Goal: Task Accomplishment & Management: Manage account settings

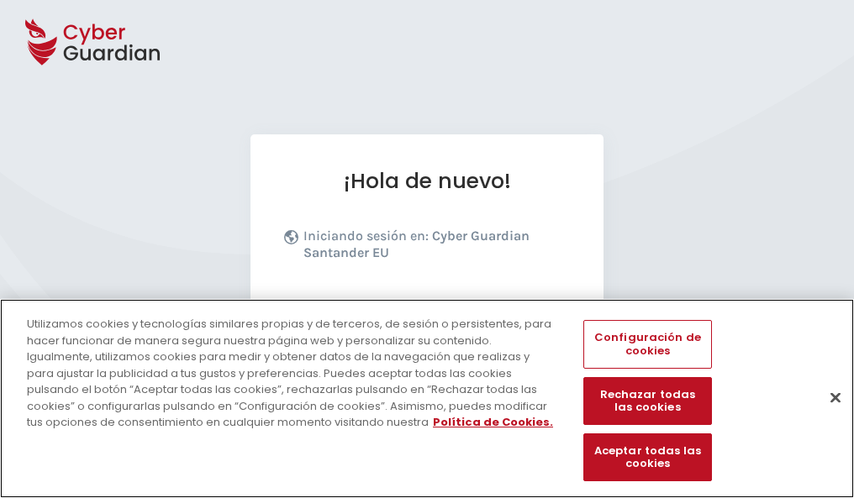
scroll to position [206, 0]
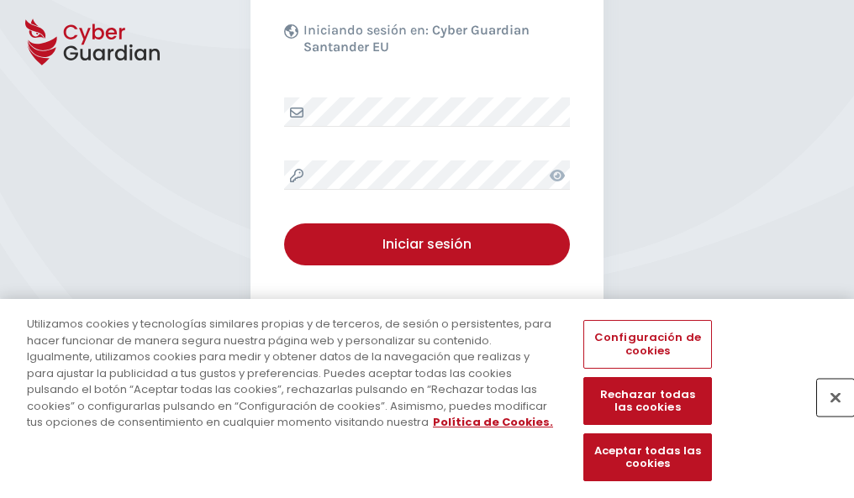
click at [827, 415] on button "Cerrar" at bounding box center [835, 397] width 37 height 37
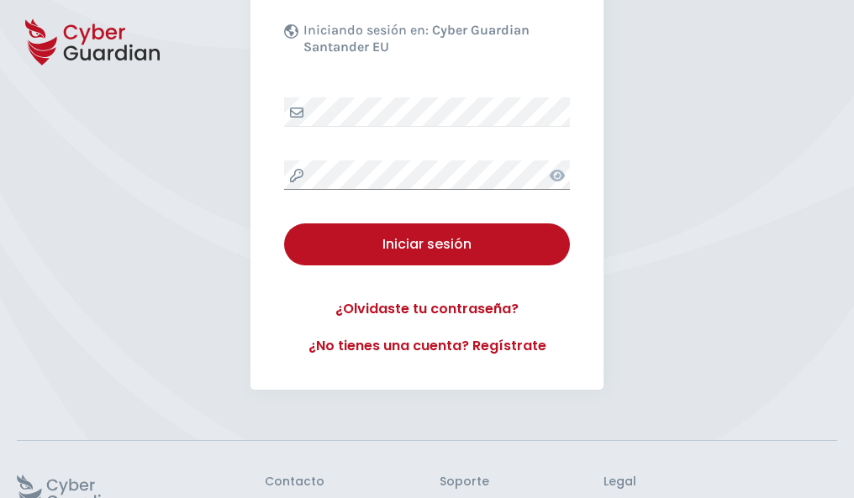
scroll to position [327, 0]
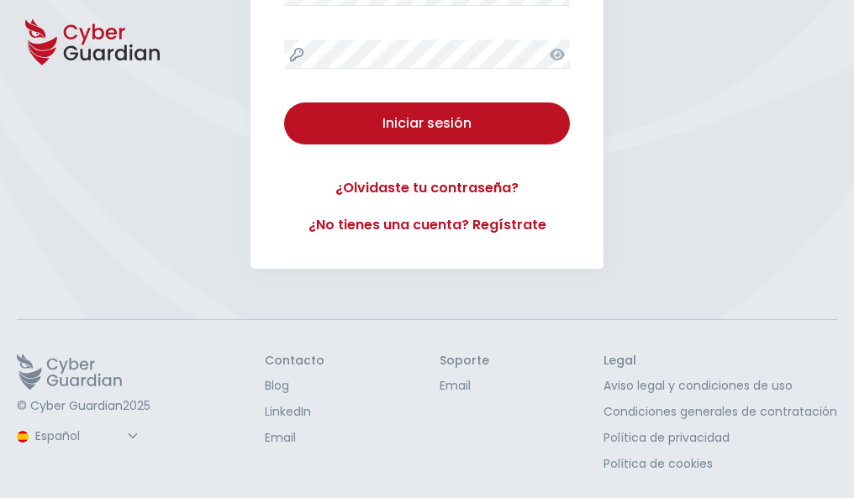
click at [284, 103] on button "Iniciar sesión" at bounding box center [427, 124] width 286 height 42
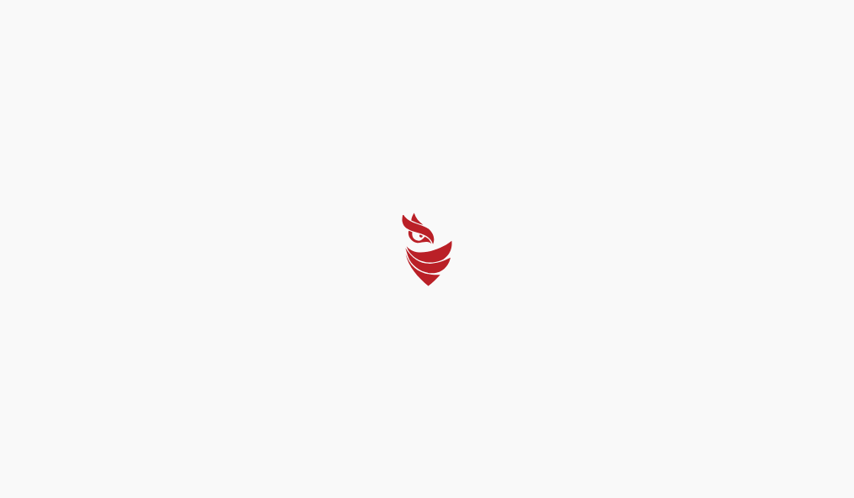
scroll to position [0, 0]
select select "Português (BR)"
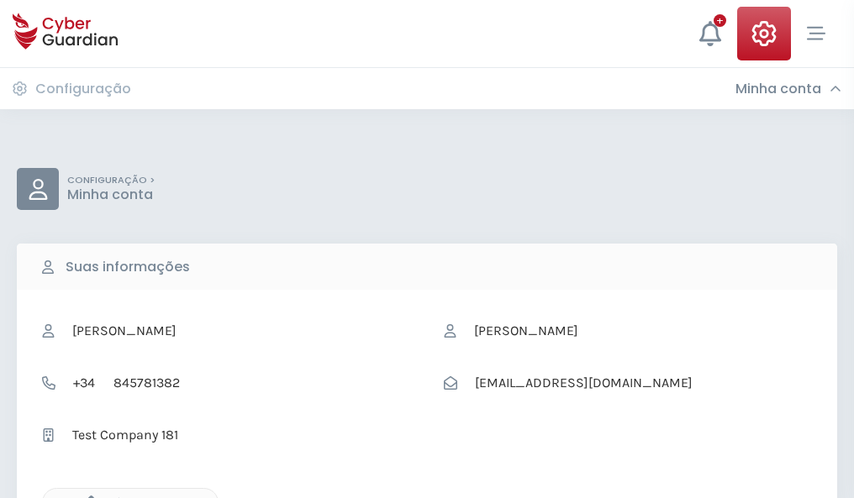
click at [87, 497] on icon "button" at bounding box center [87, 503] width 14 height 14
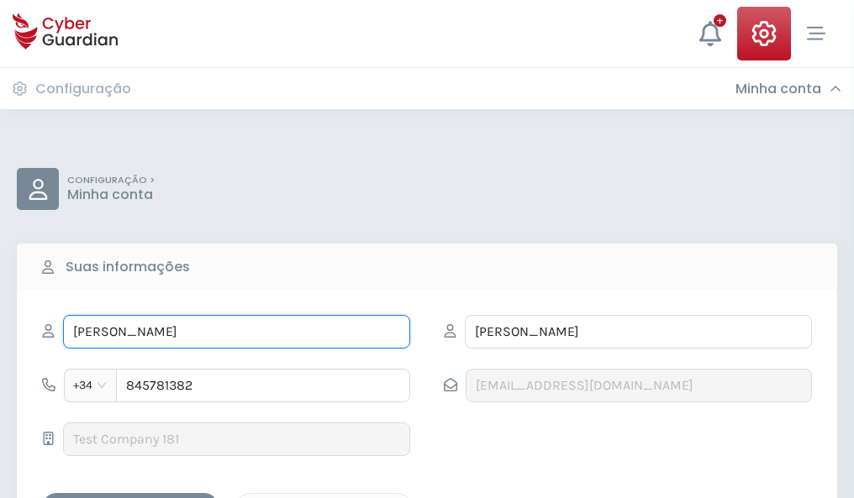
click at [236, 332] on input "ODALIS" at bounding box center [236, 332] width 347 height 34
type input "O"
type input "Montserrat"
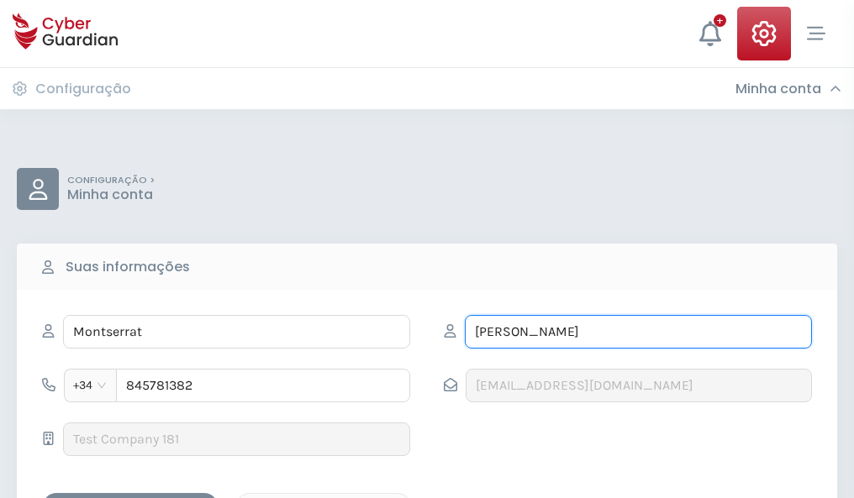
click at [638, 332] on input "EXPOSITO" at bounding box center [638, 332] width 347 height 34
type input "E"
type input "Agustín"
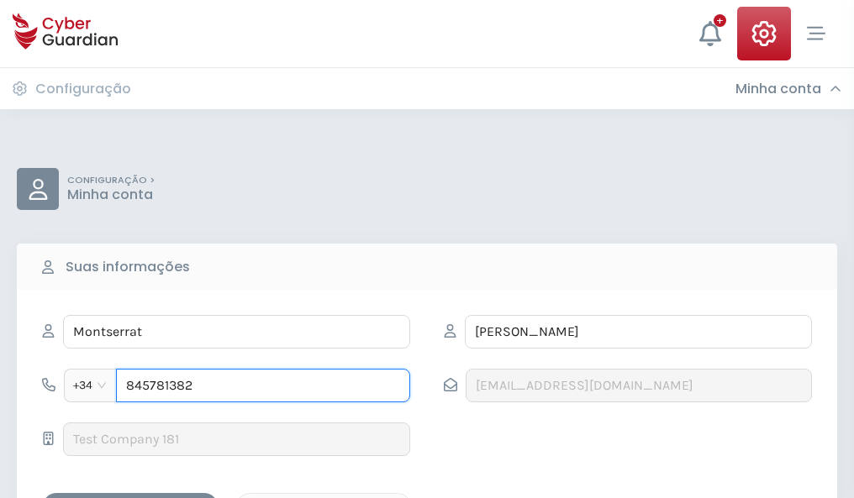
click at [263, 386] on input "845781382" at bounding box center [263, 386] width 294 height 34
type input "8"
type input "819328114"
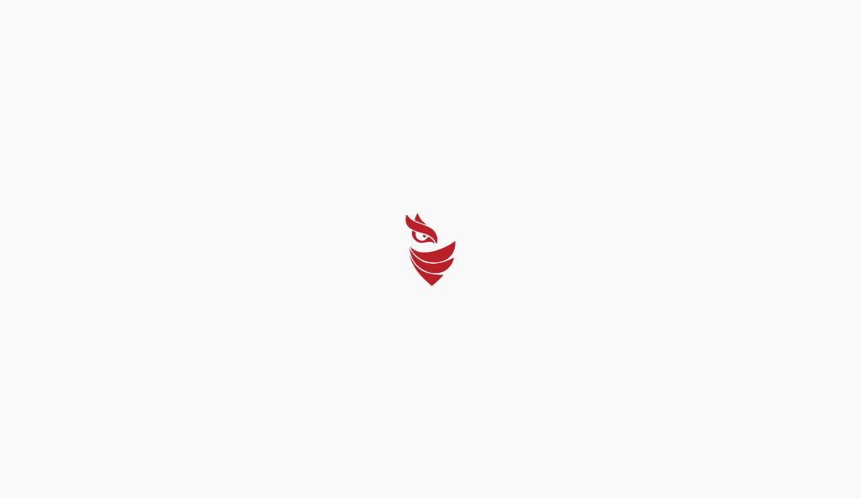
select select "Português (BR)"
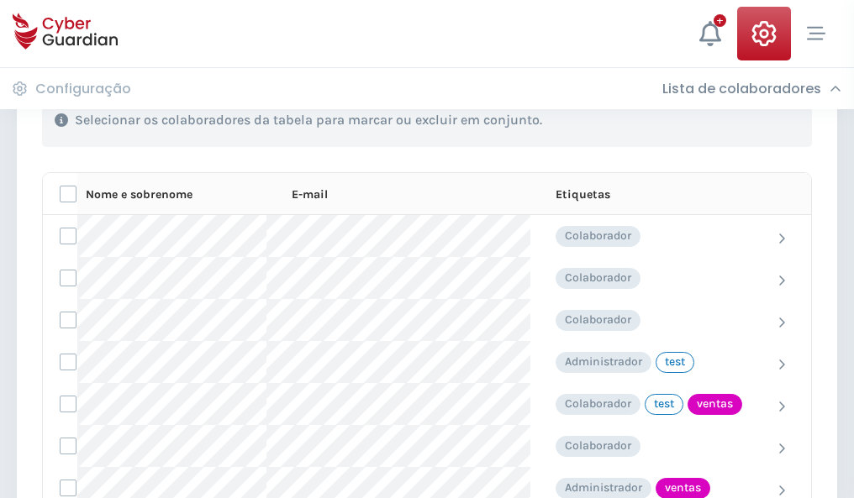
scroll to position [761, 0]
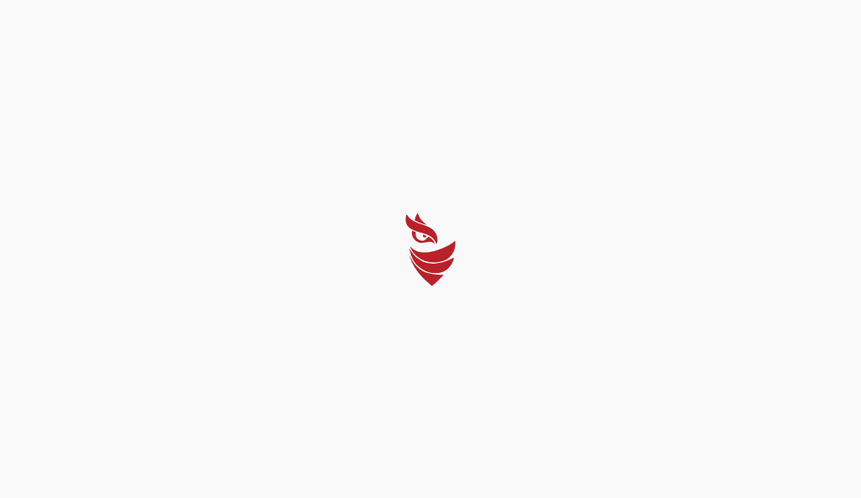
select select "Português (BR)"
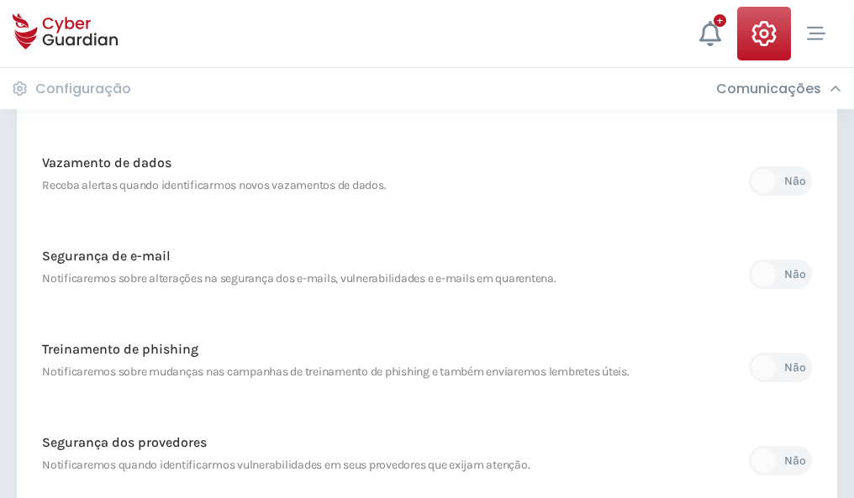
scroll to position [885, 0]
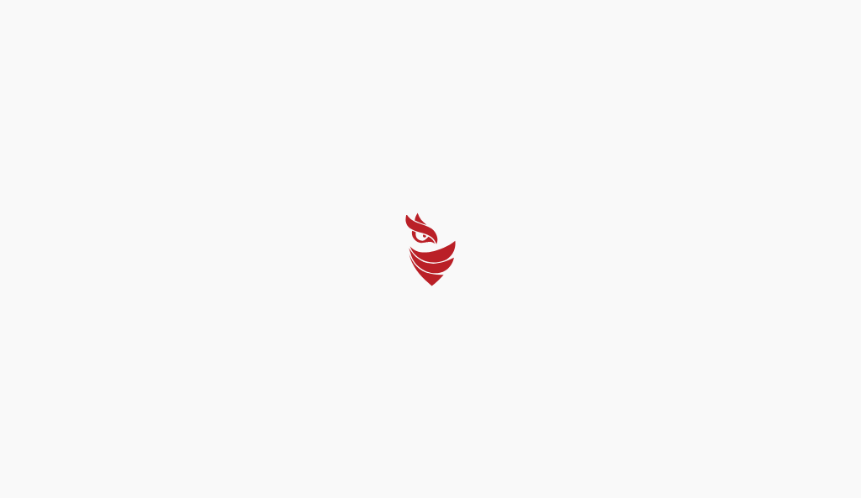
select select "Português (BR)"
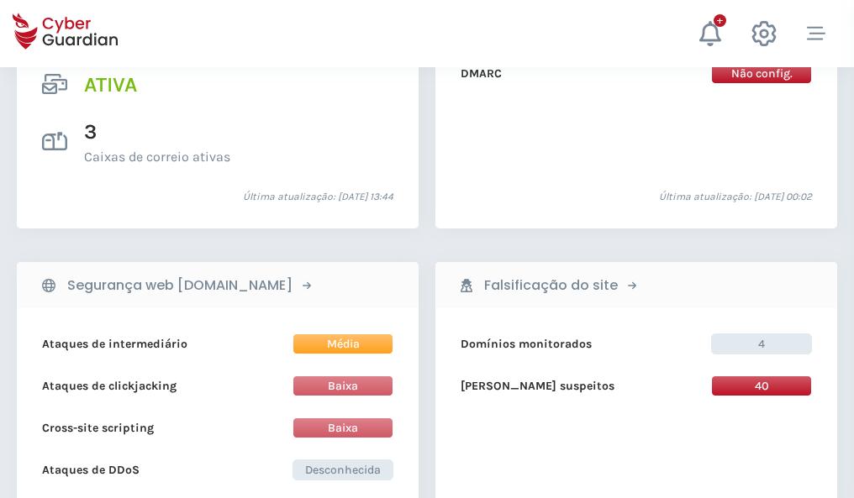
scroll to position [1708, 0]
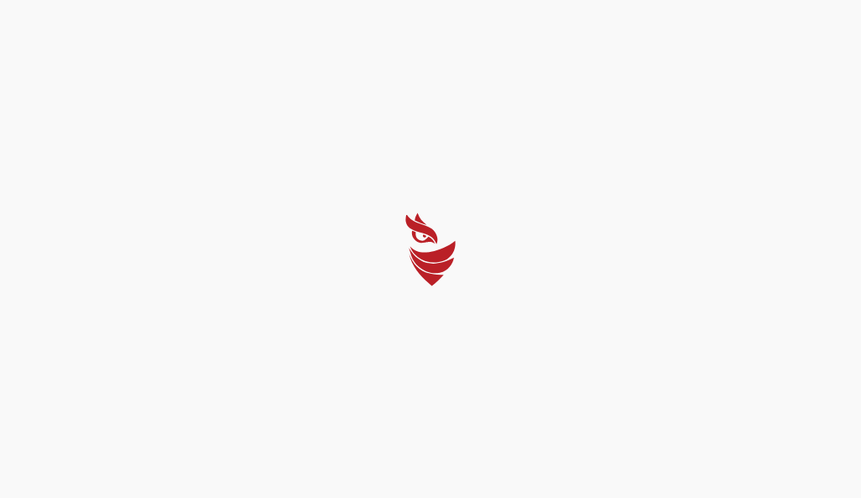
select select "Português (BR)"
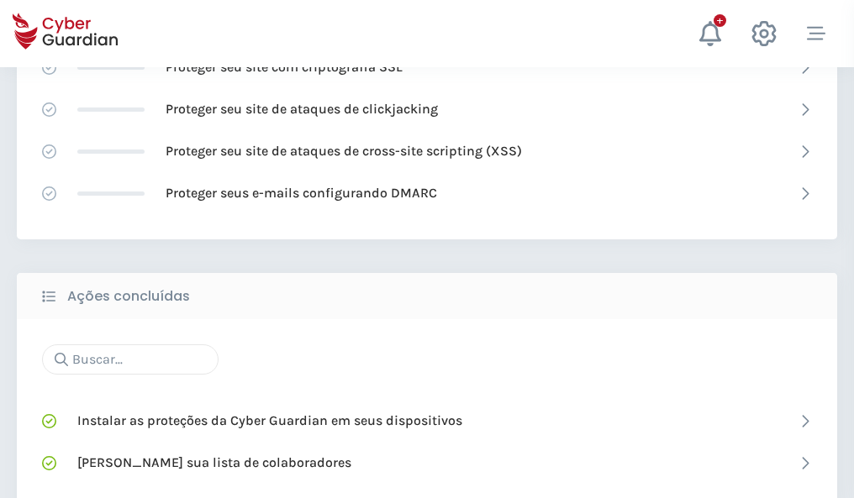
scroll to position [1120, 0]
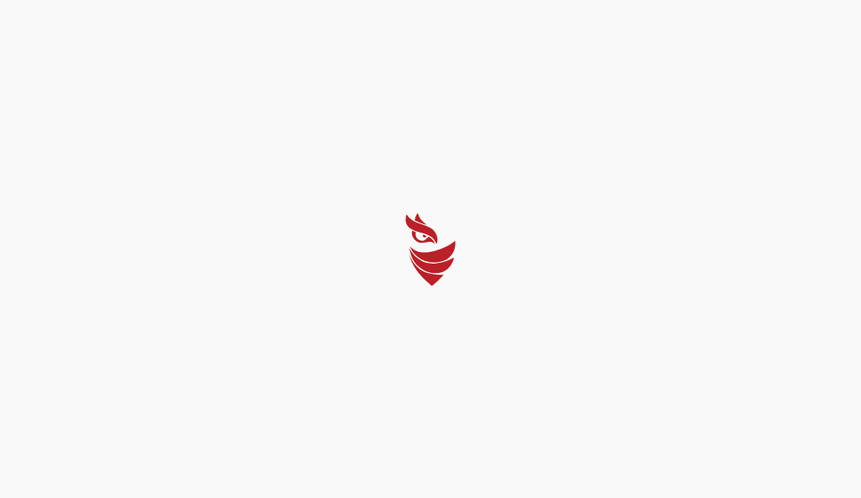
select select "Português (BR)"
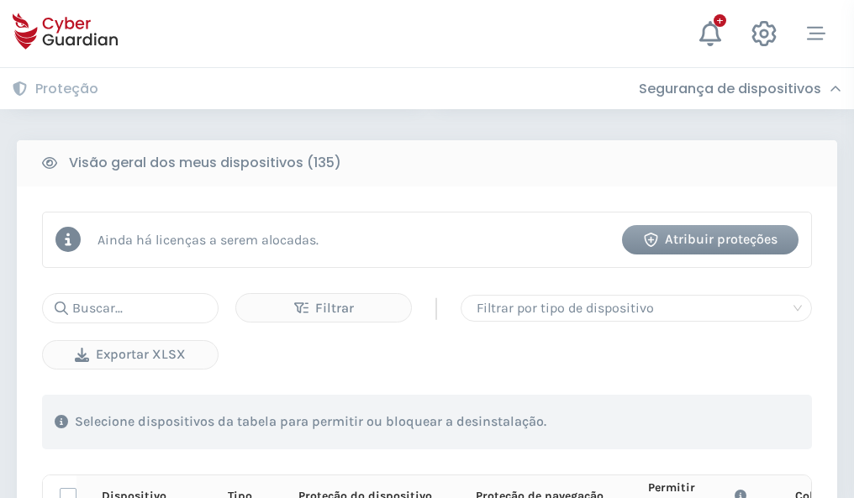
scroll to position [1485, 0]
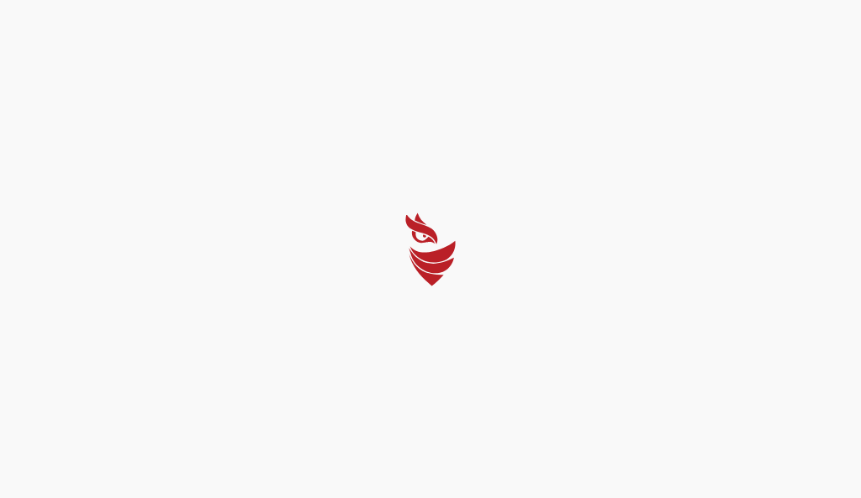
select select "Português (BR)"
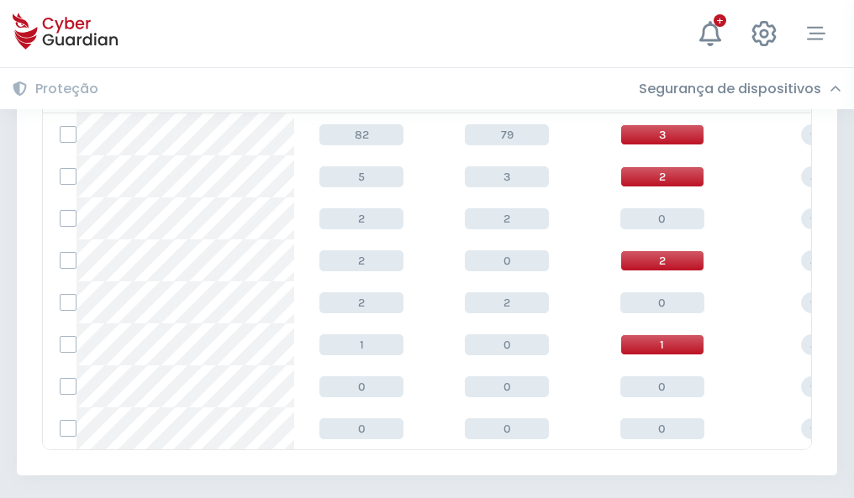
scroll to position [780, 0]
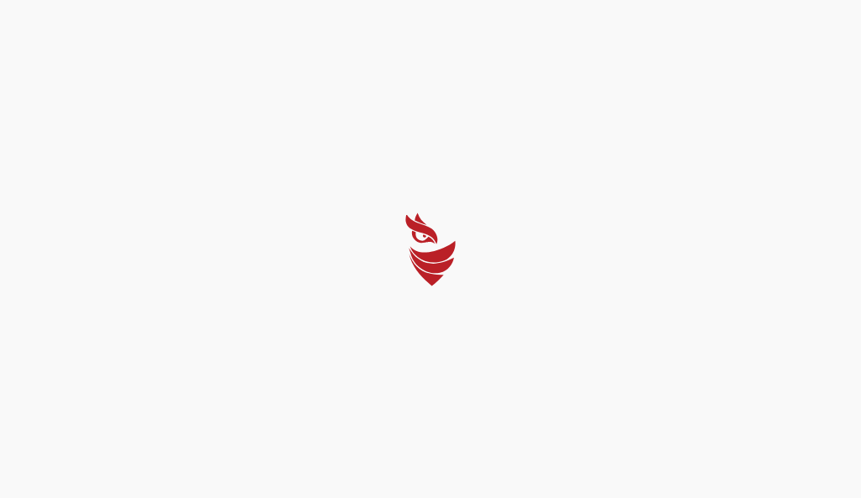
select select "Português (BR)"
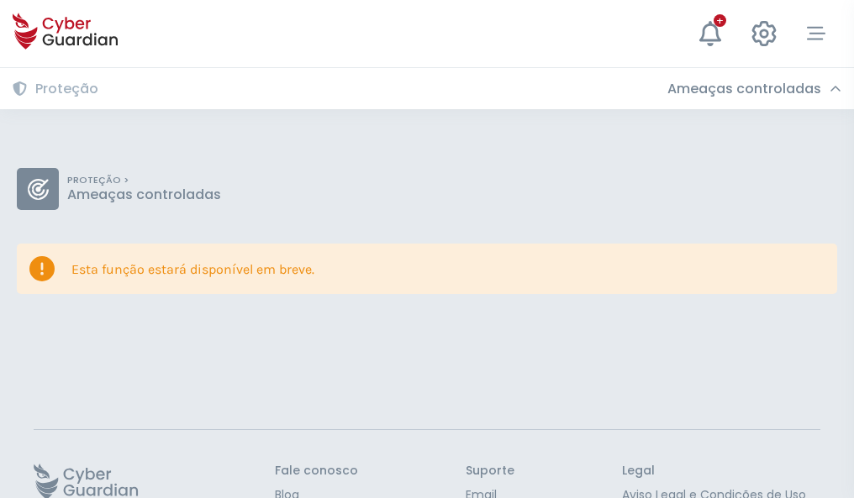
scroll to position [109, 0]
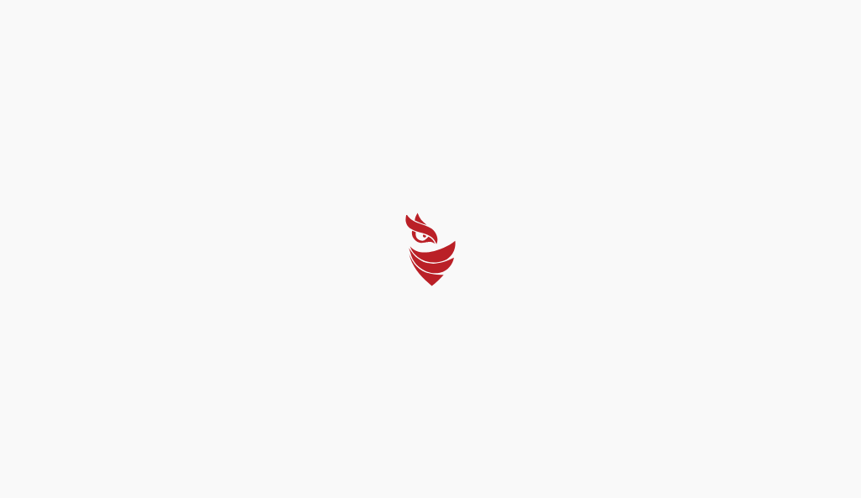
select select "Português (BR)"
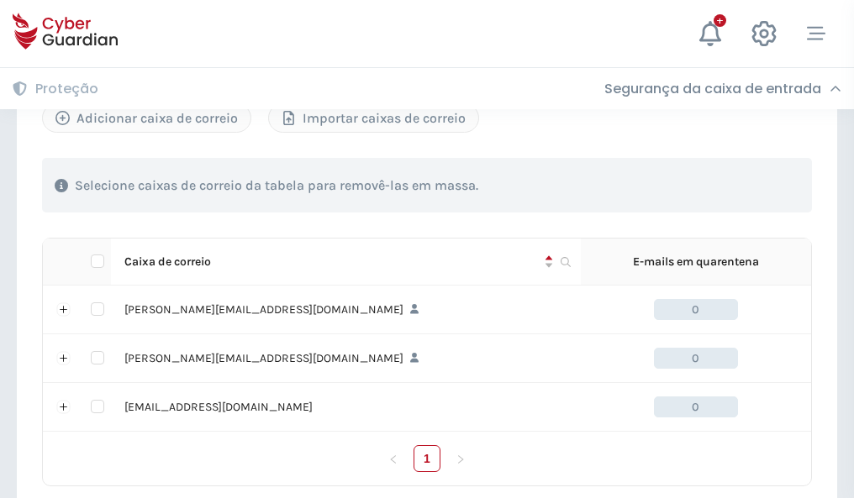
scroll to position [779, 0]
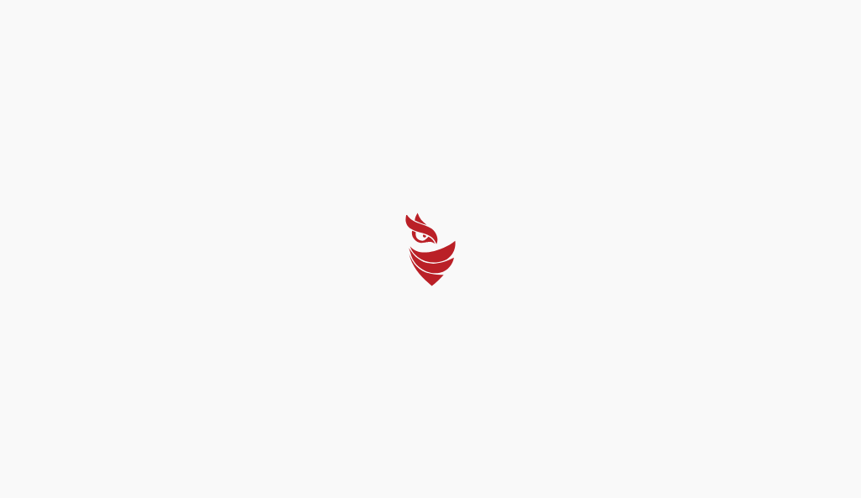
select select "Português (BR)"
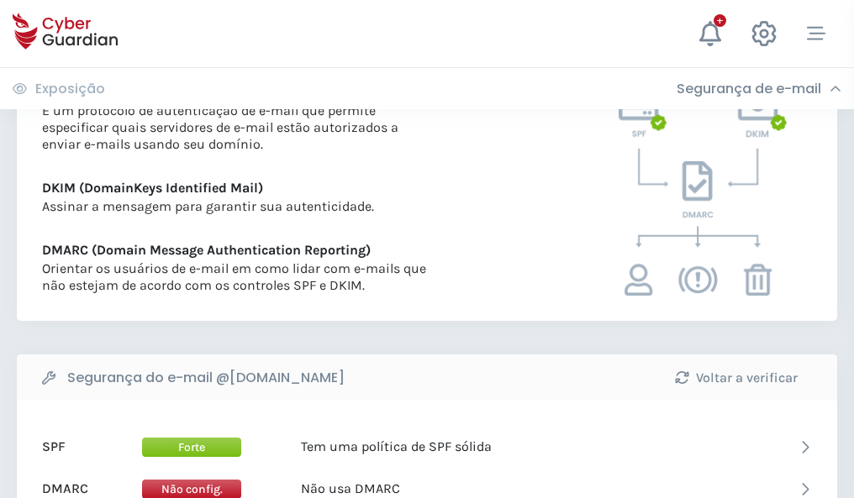
scroll to position [907, 0]
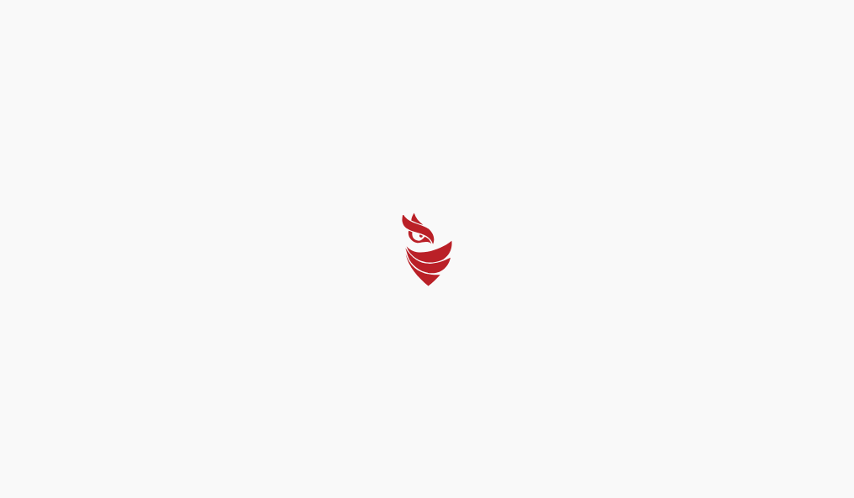
select select "Português (BR)"
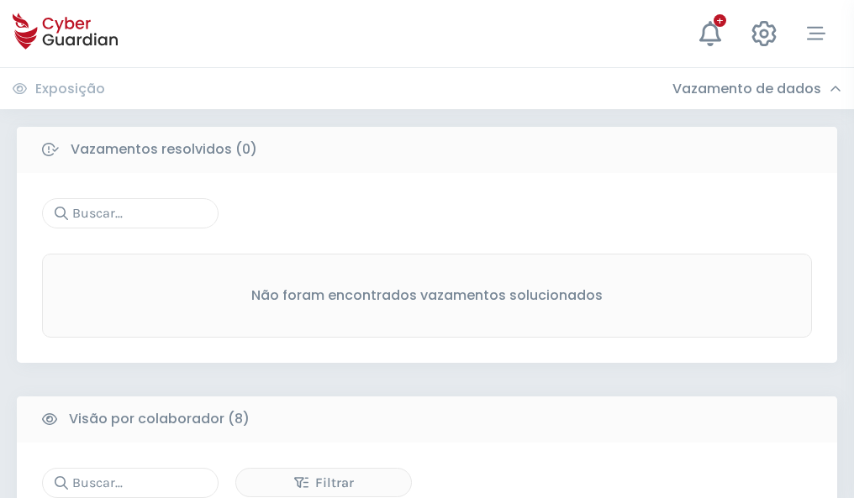
scroll to position [1432, 0]
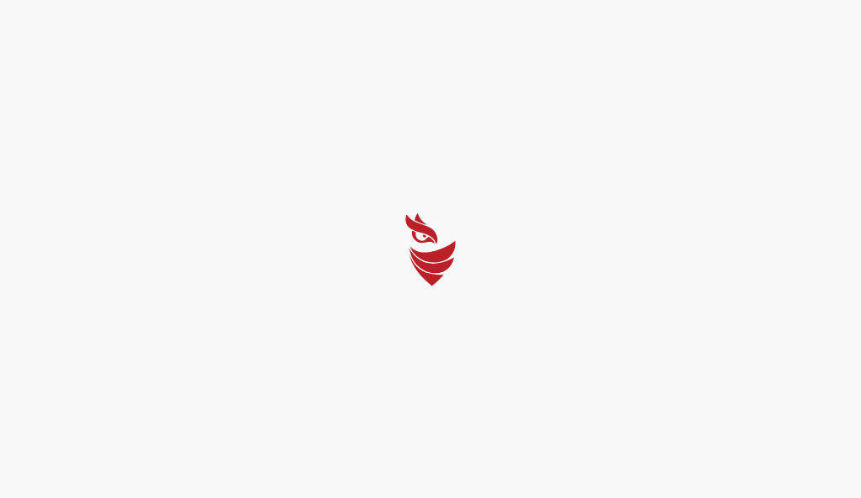
select select "Português (BR)"
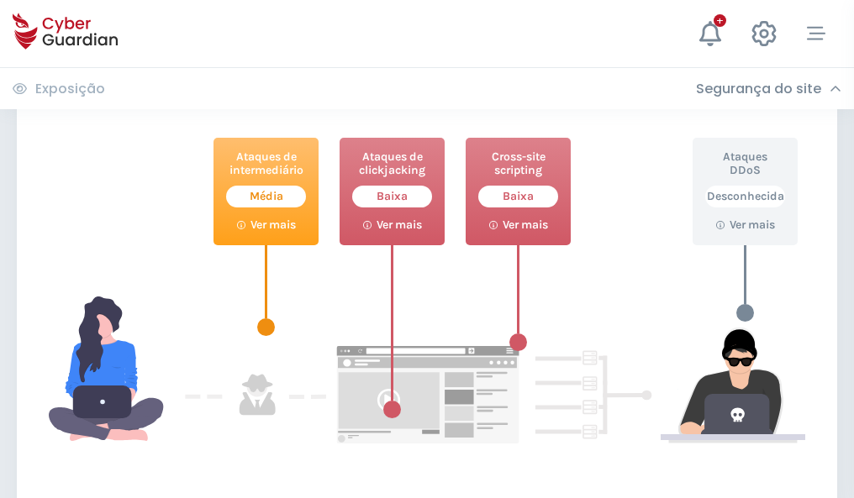
scroll to position [915, 0]
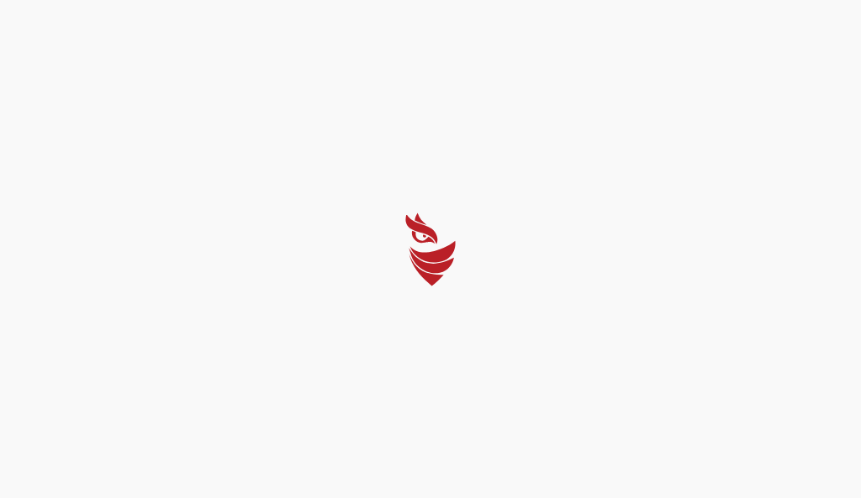
select select "Português (BR)"
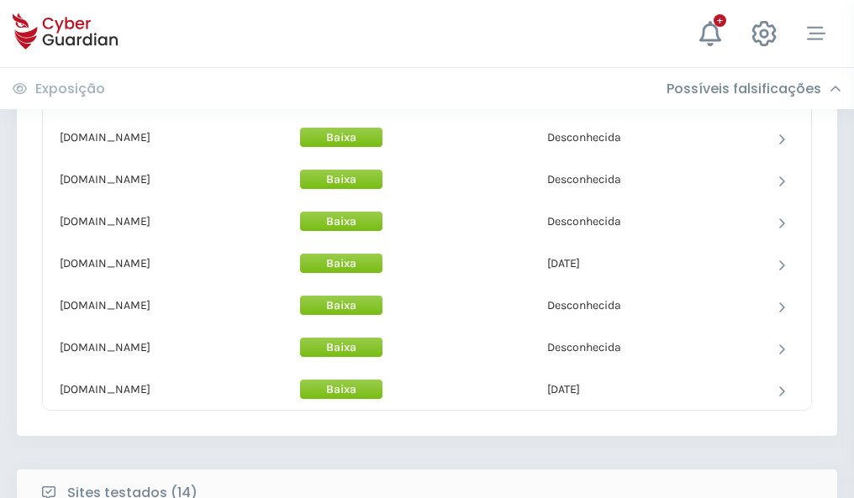
scroll to position [1639, 0]
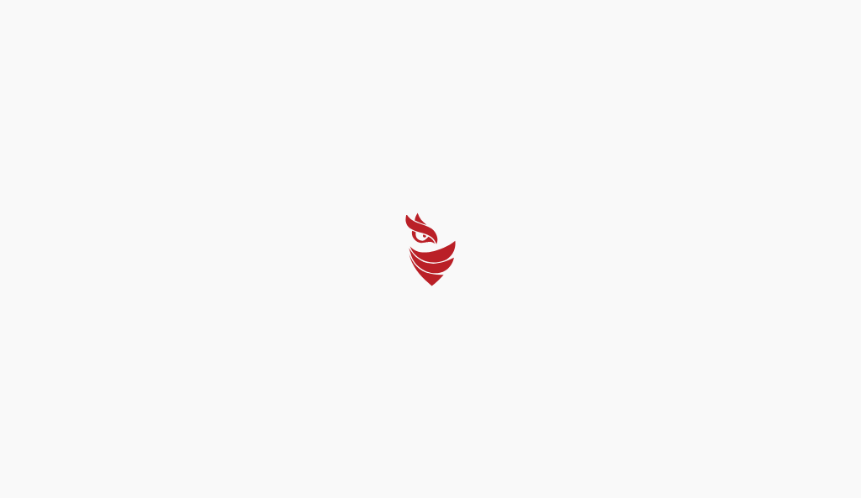
select select "Português (BR)"
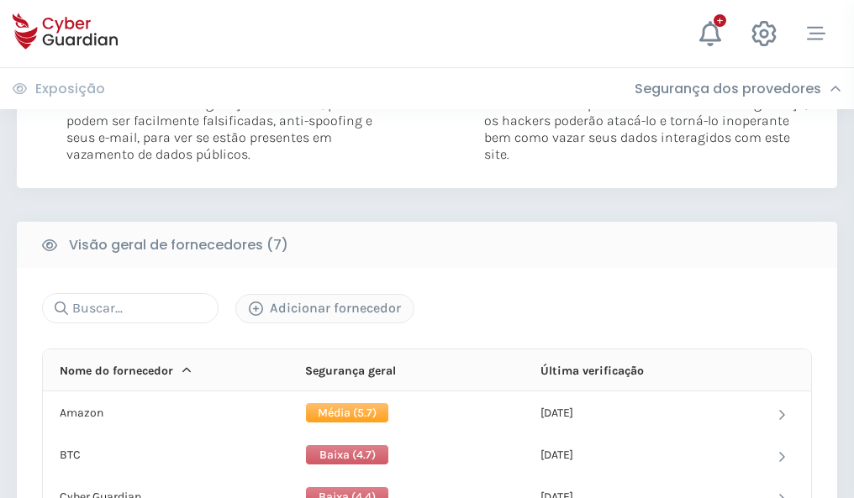
scroll to position [1109, 0]
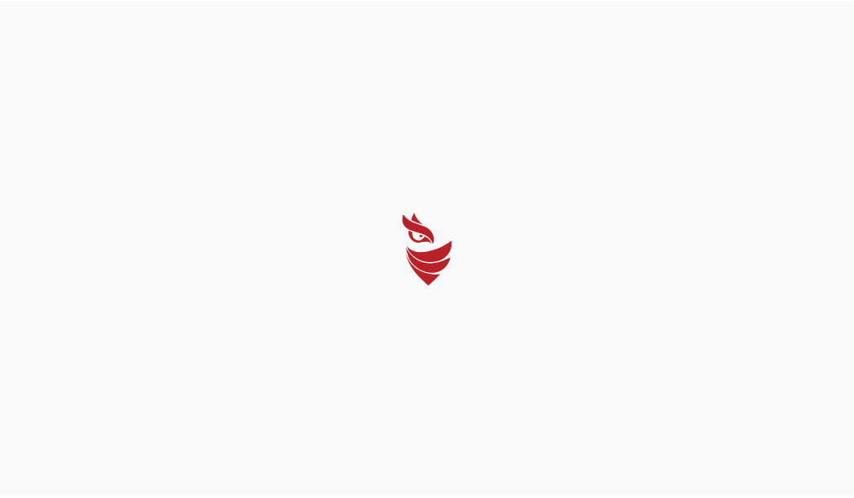
select select "Português (BR)"
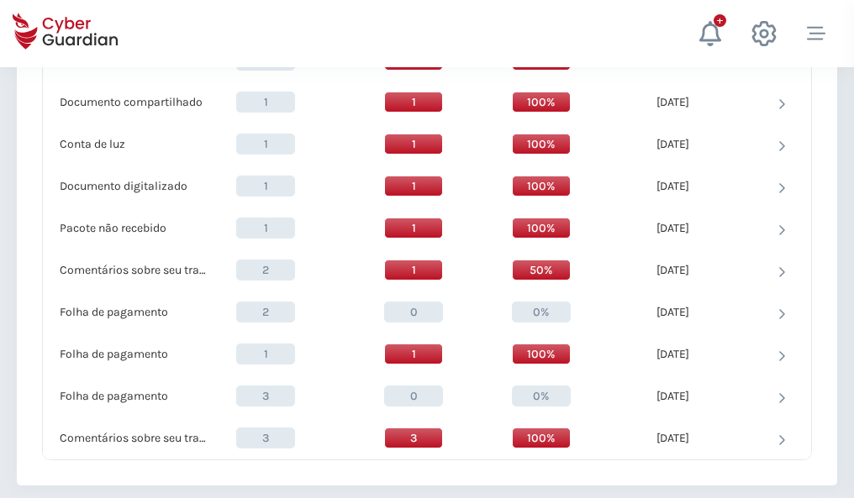
scroll to position [1742, 0]
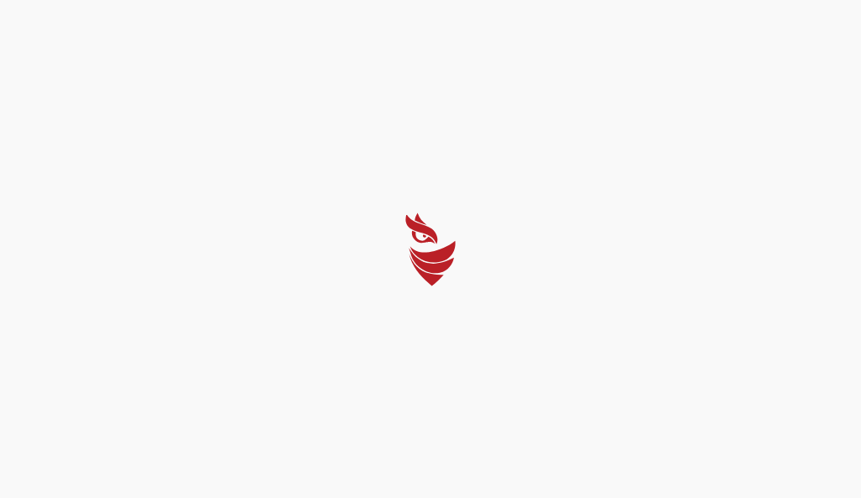
select select "Português (BR)"
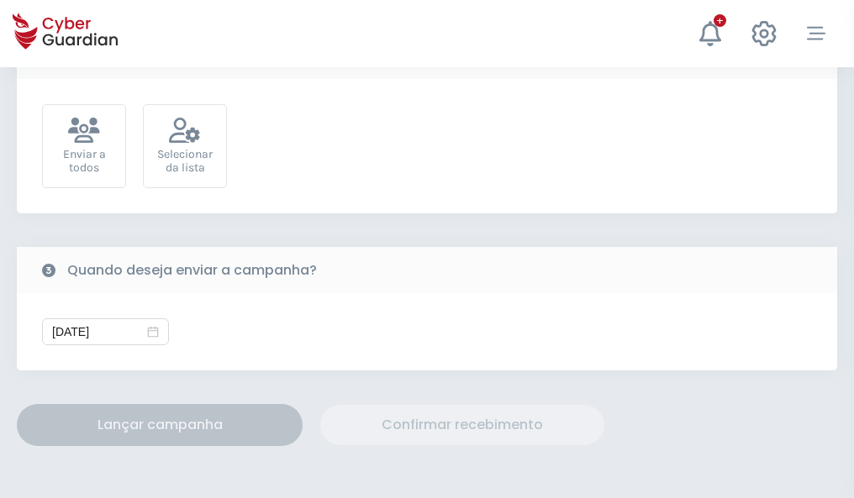
scroll to position [615, 0]
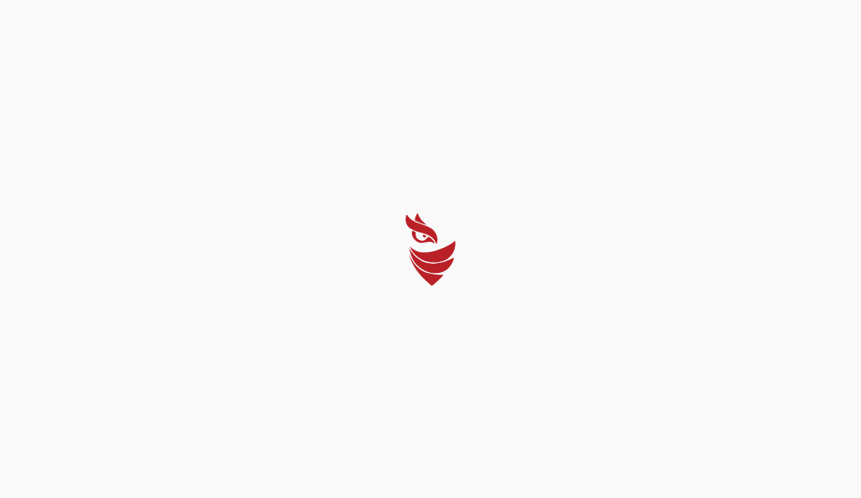
select select "Português (BR)"
